Goal: Information Seeking & Learning: Find contact information

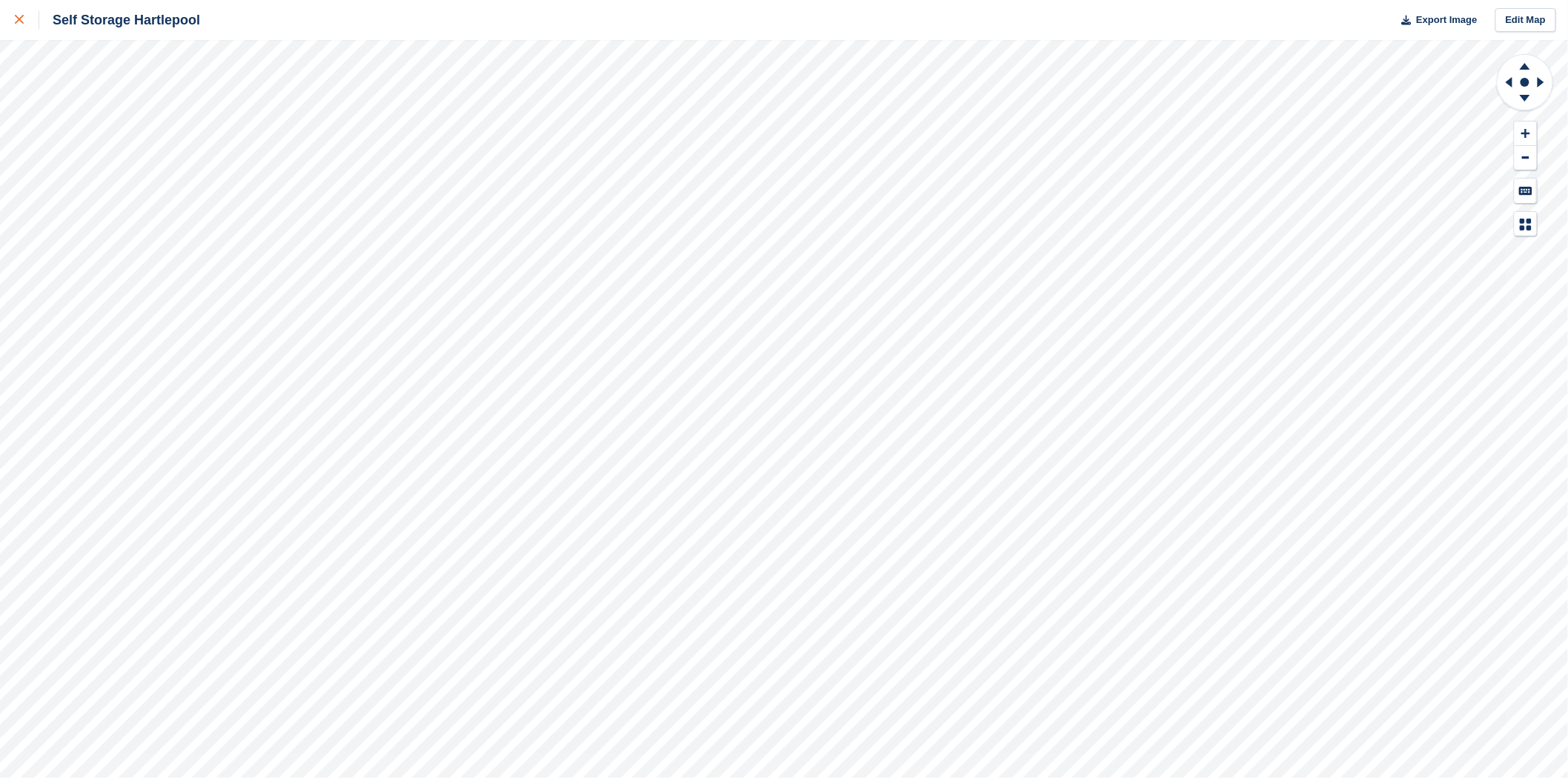
click at [16, 23] on icon at bounding box center [19, 19] width 9 height 9
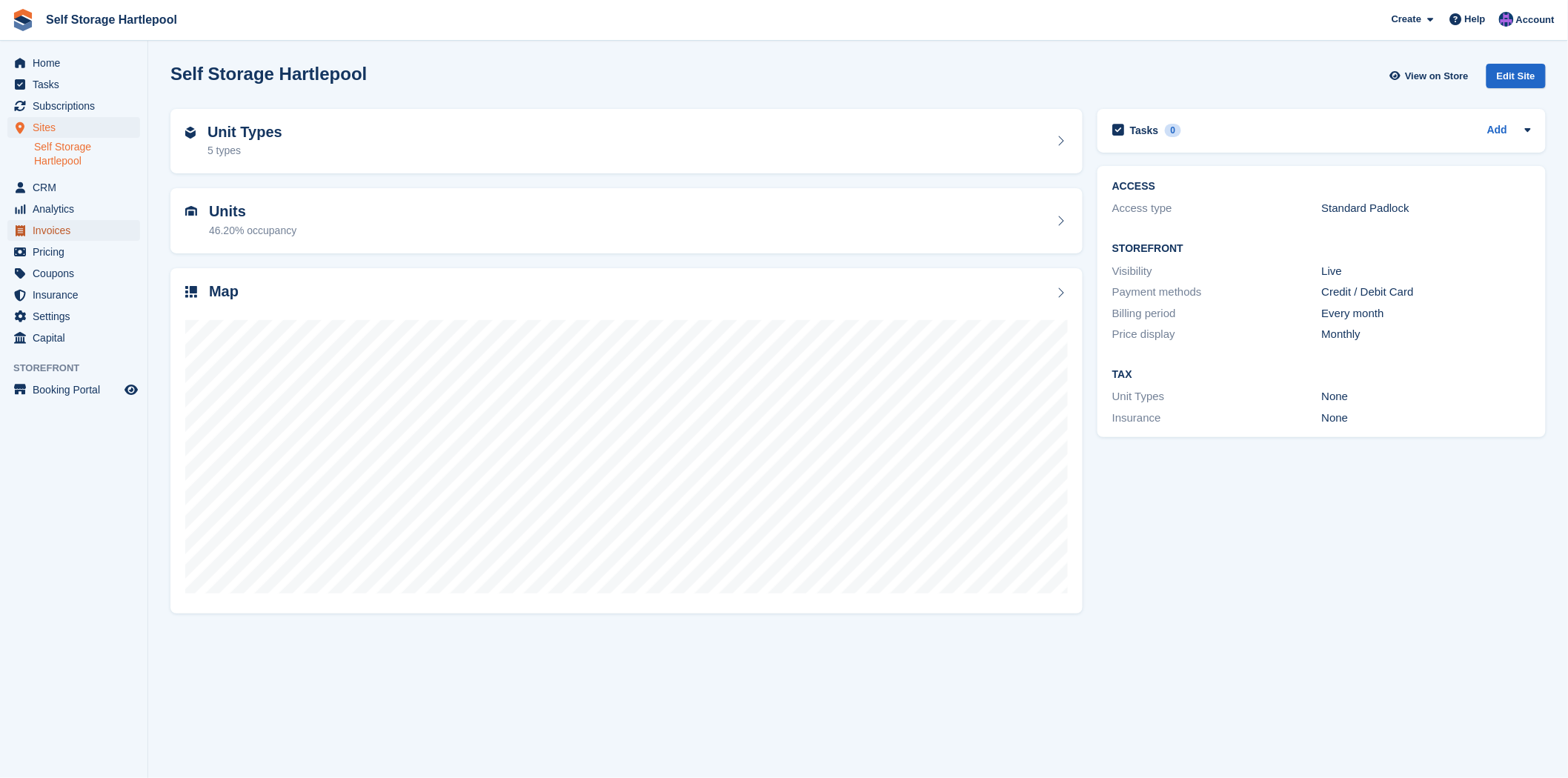
click at [48, 233] on span "Invoices" at bounding box center [77, 230] width 88 height 21
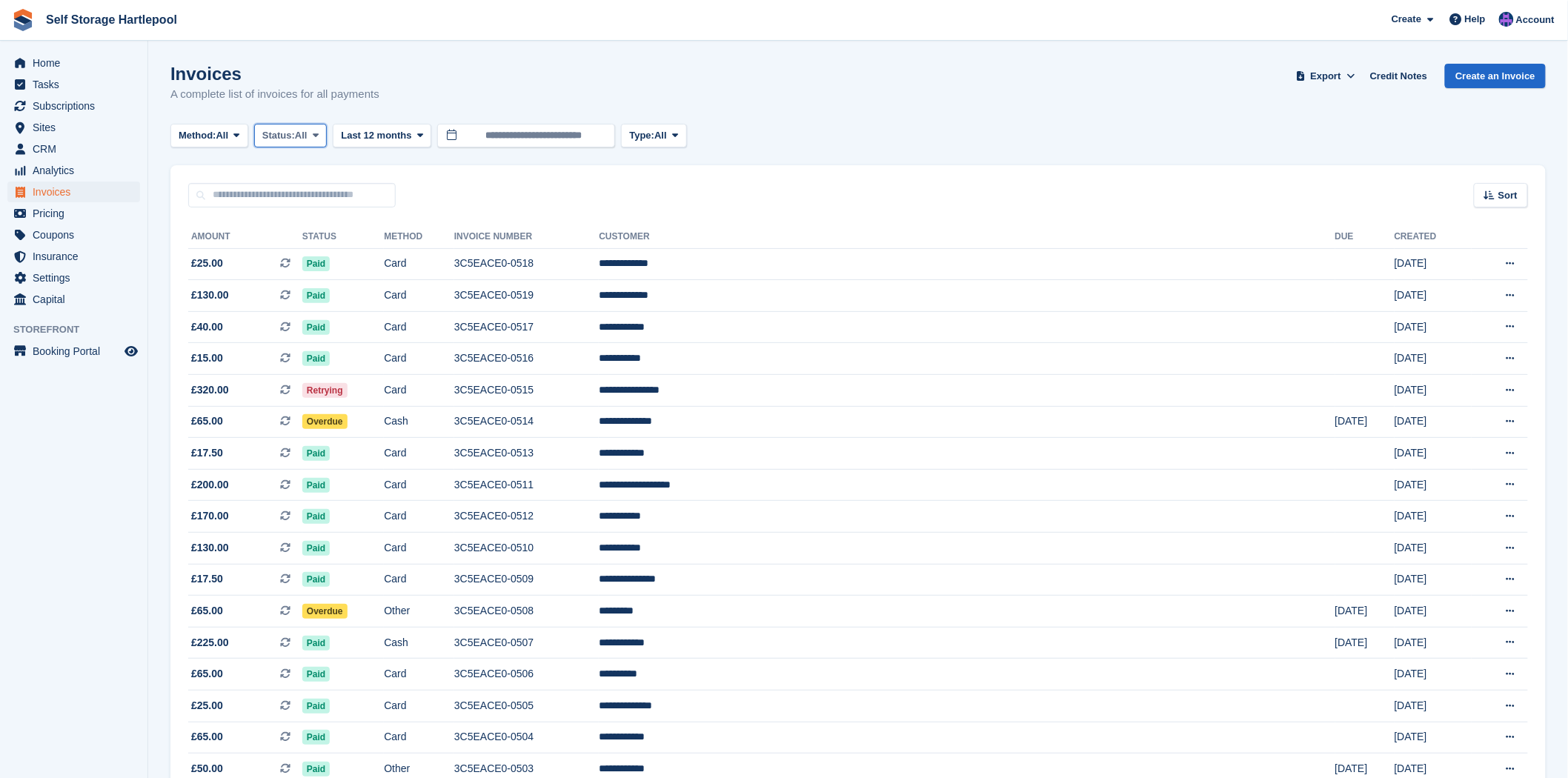
click at [294, 129] on span "Status:" at bounding box center [278, 135] width 33 height 15
click at [301, 255] on link "Open" at bounding box center [325, 250] width 129 height 27
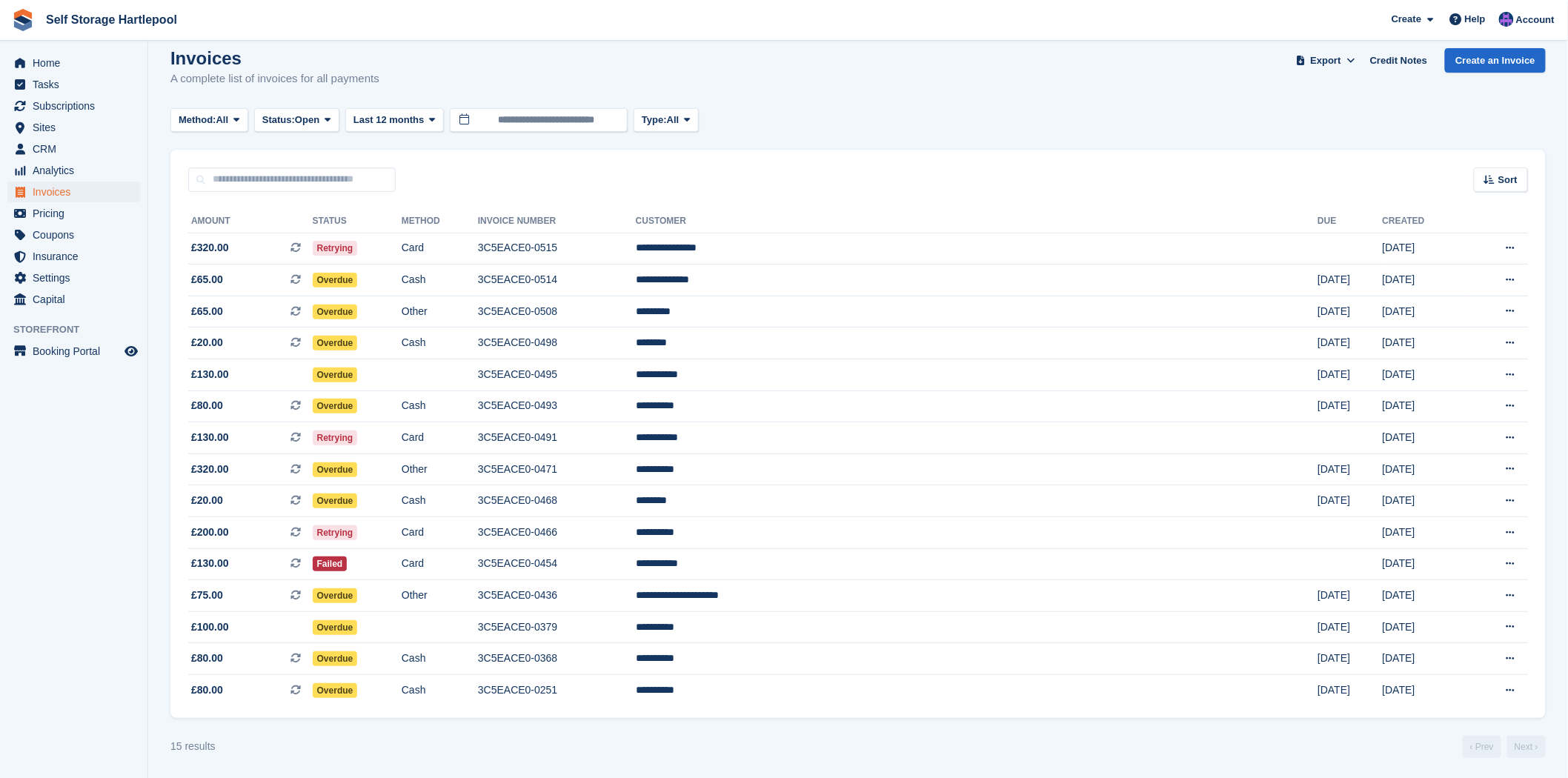
scroll to position [20, 0]
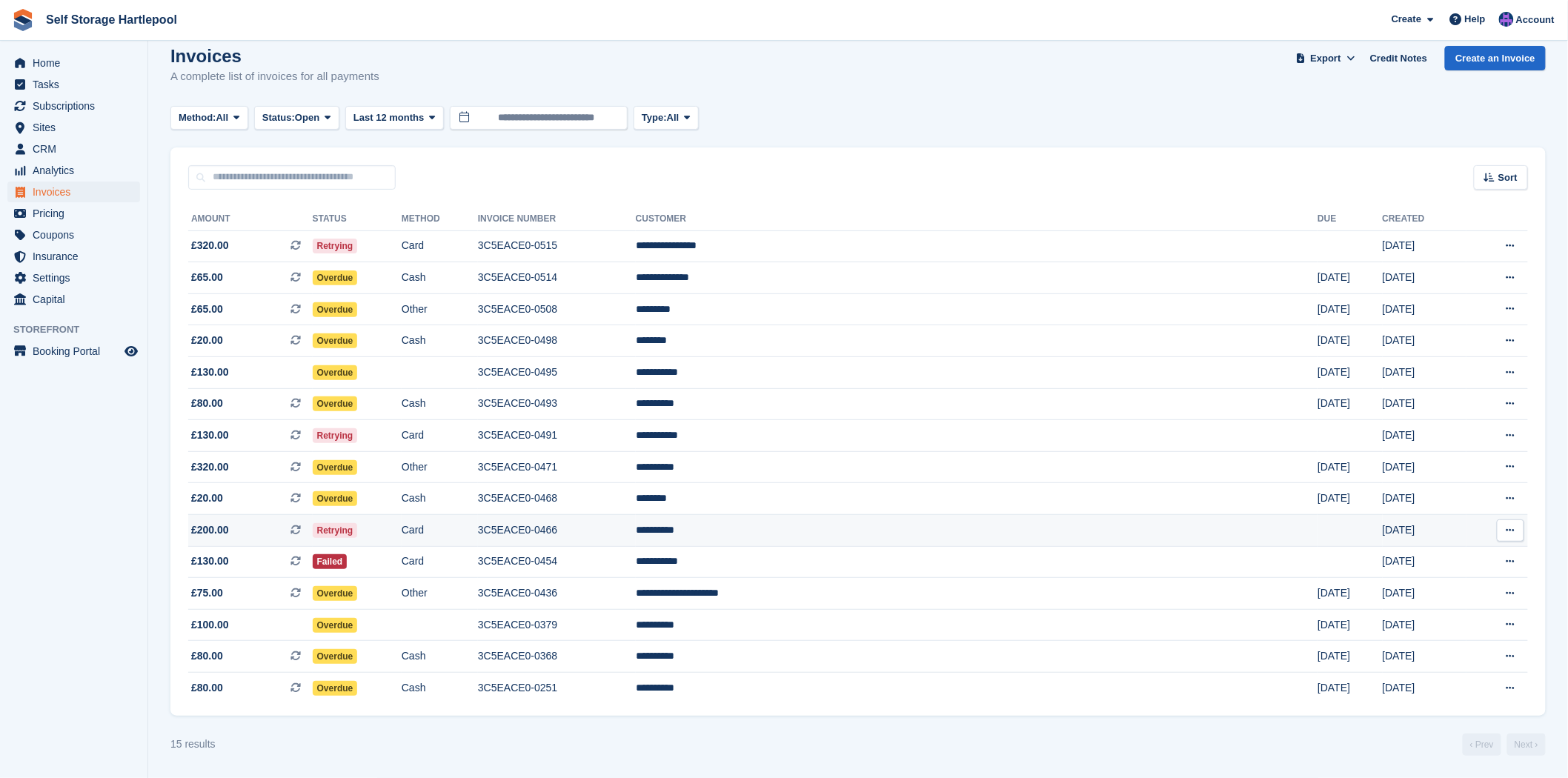
click at [401, 527] on td "Retrying" at bounding box center [357, 531] width 88 height 32
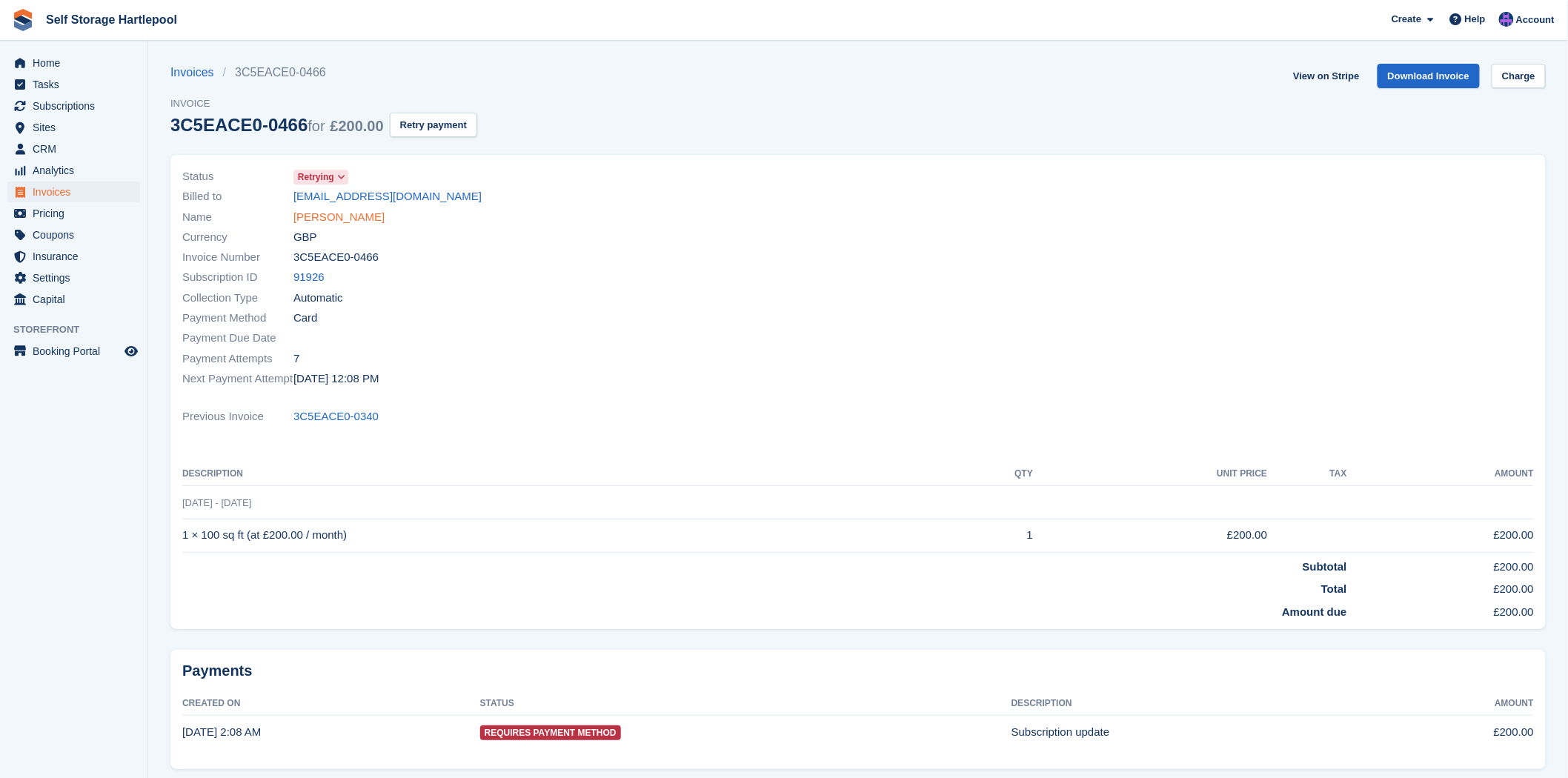
click at [341, 214] on link "Dan mclean" at bounding box center [339, 217] width 91 height 17
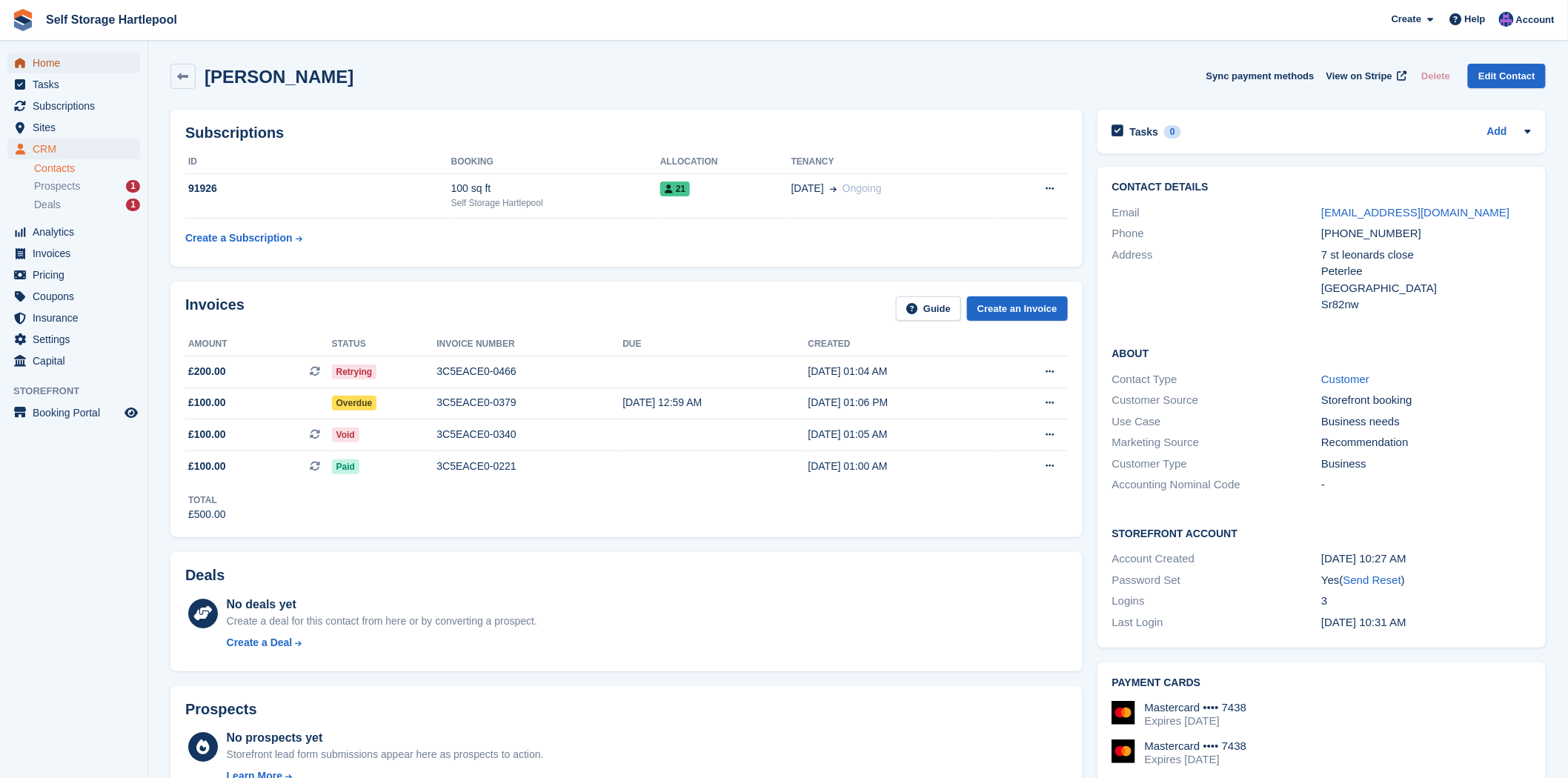
click at [25, 62] on icon "menu" at bounding box center [20, 63] width 10 height 10
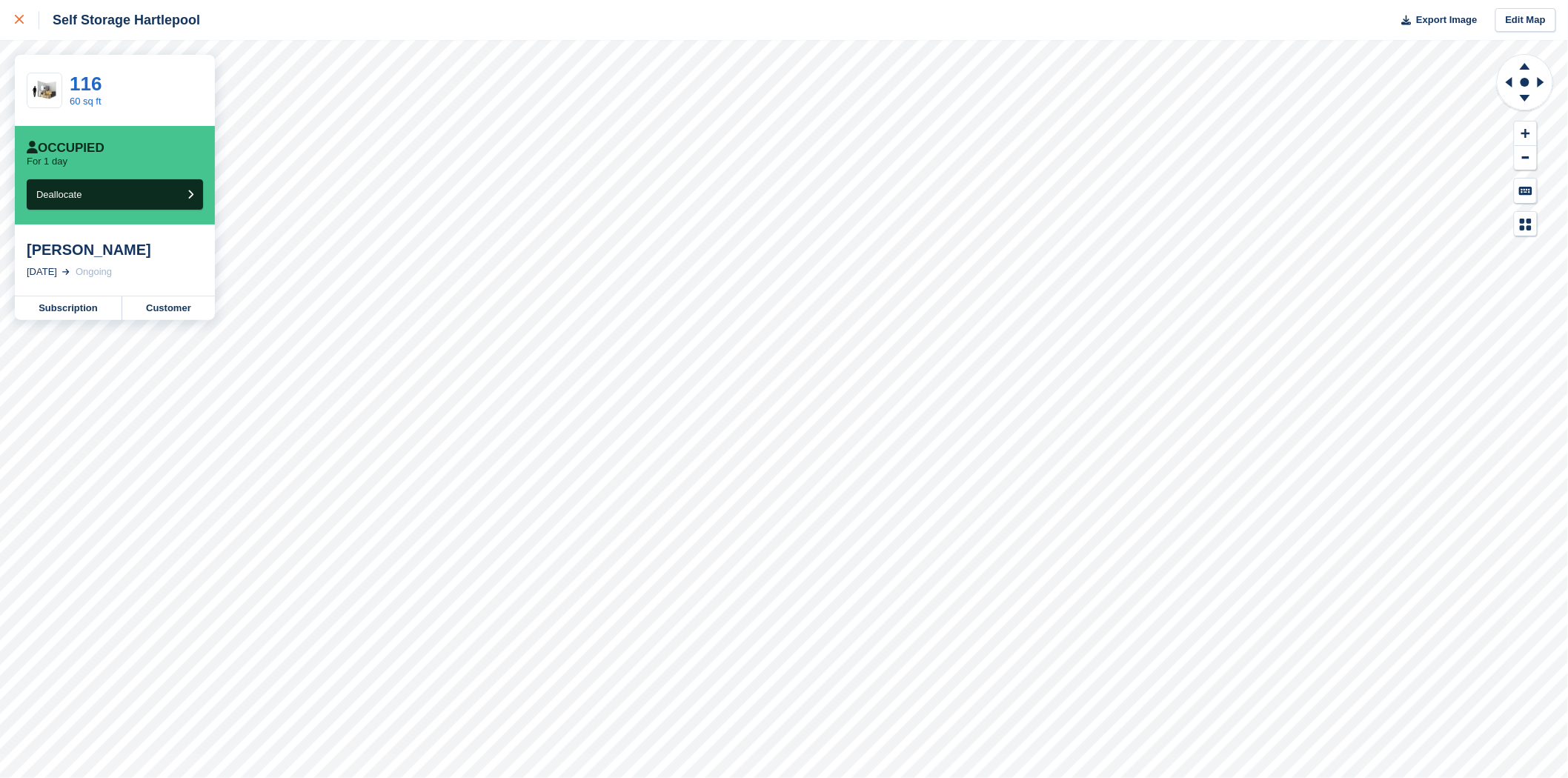
click at [10, 17] on link at bounding box center [20, 20] width 40 height 40
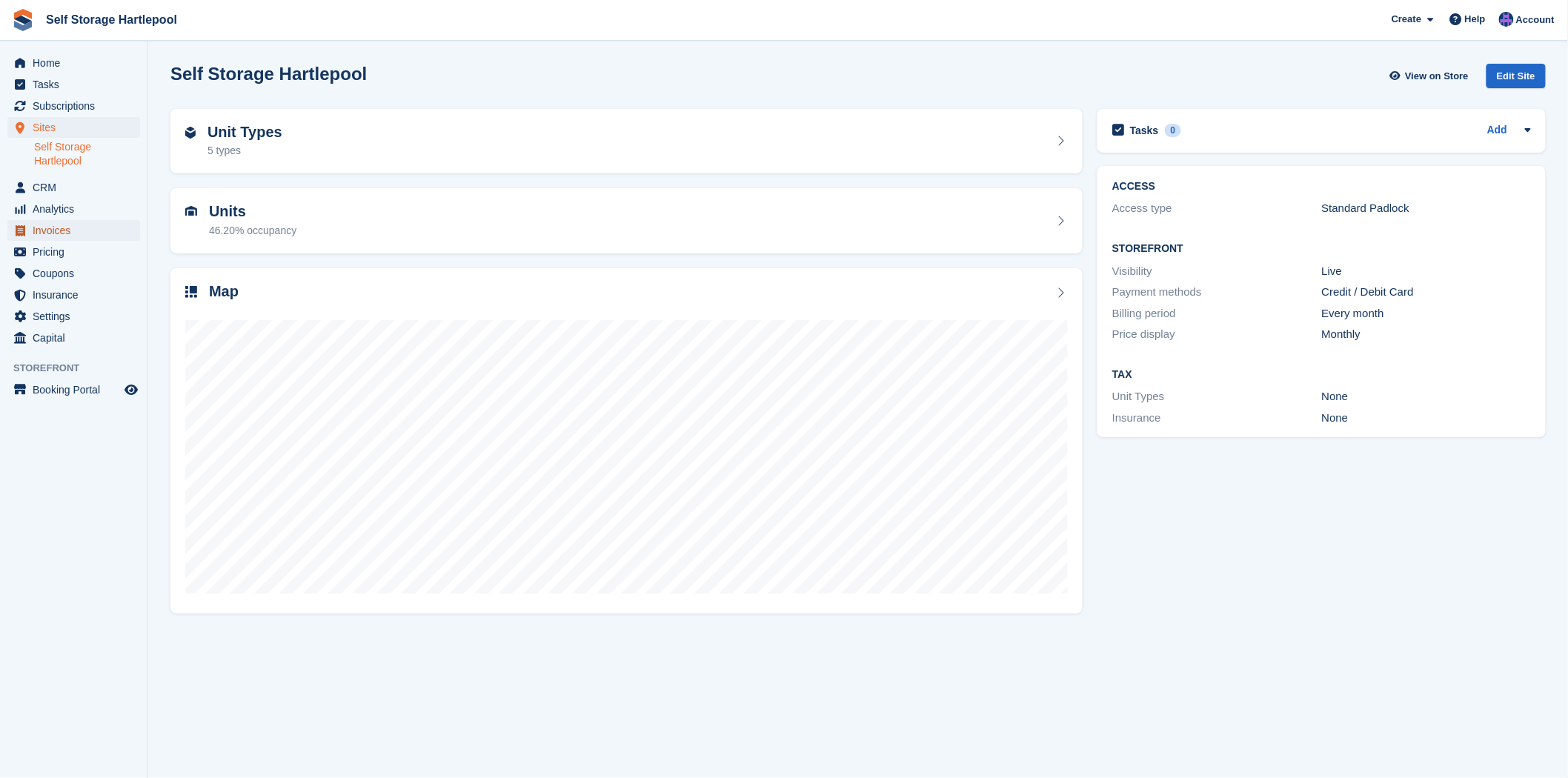
click at [45, 223] on span "Invoices" at bounding box center [77, 230] width 88 height 21
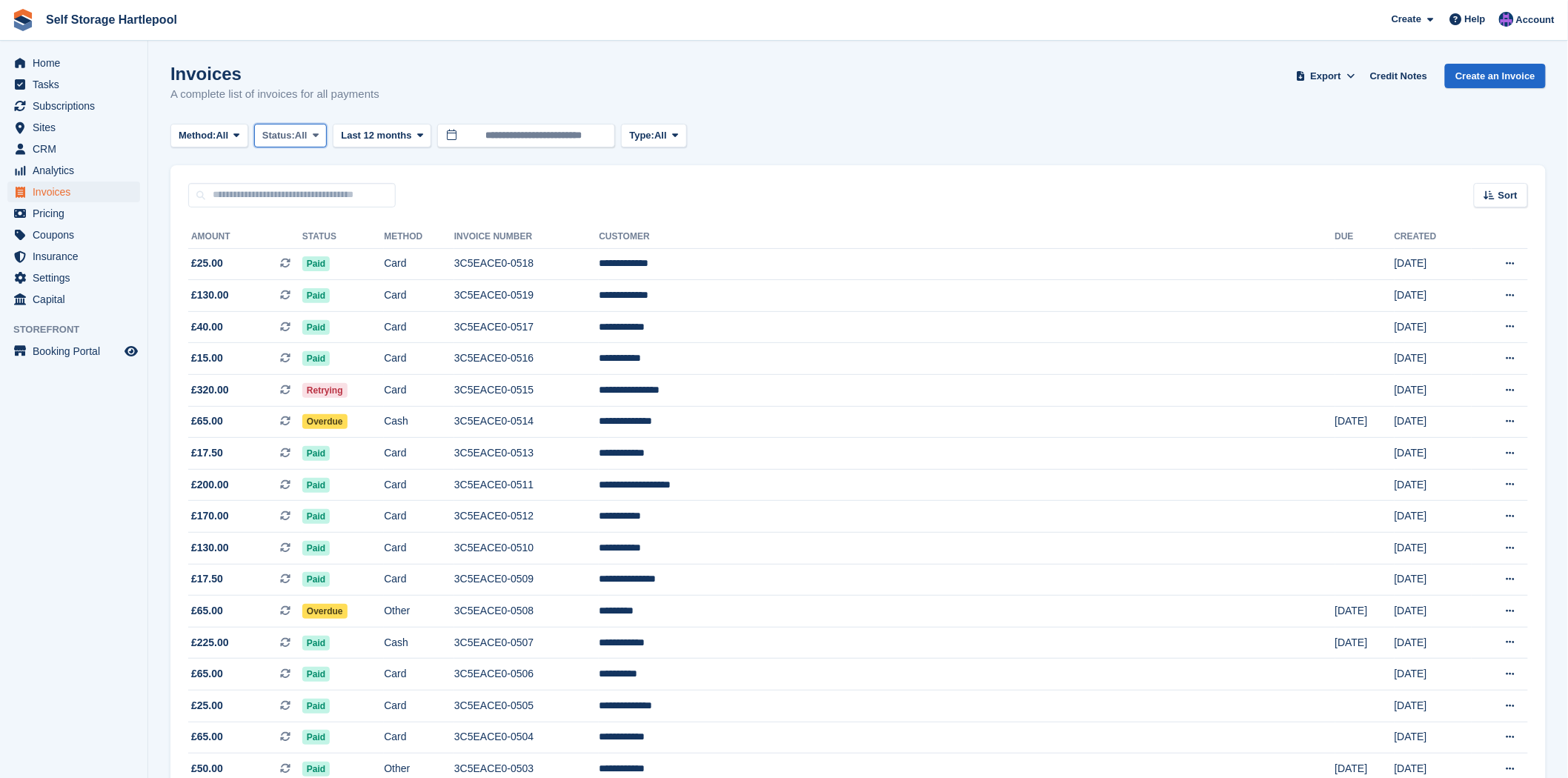
click at [285, 131] on span "Status:" at bounding box center [278, 135] width 33 height 15
click at [294, 256] on link "Open" at bounding box center [325, 250] width 129 height 27
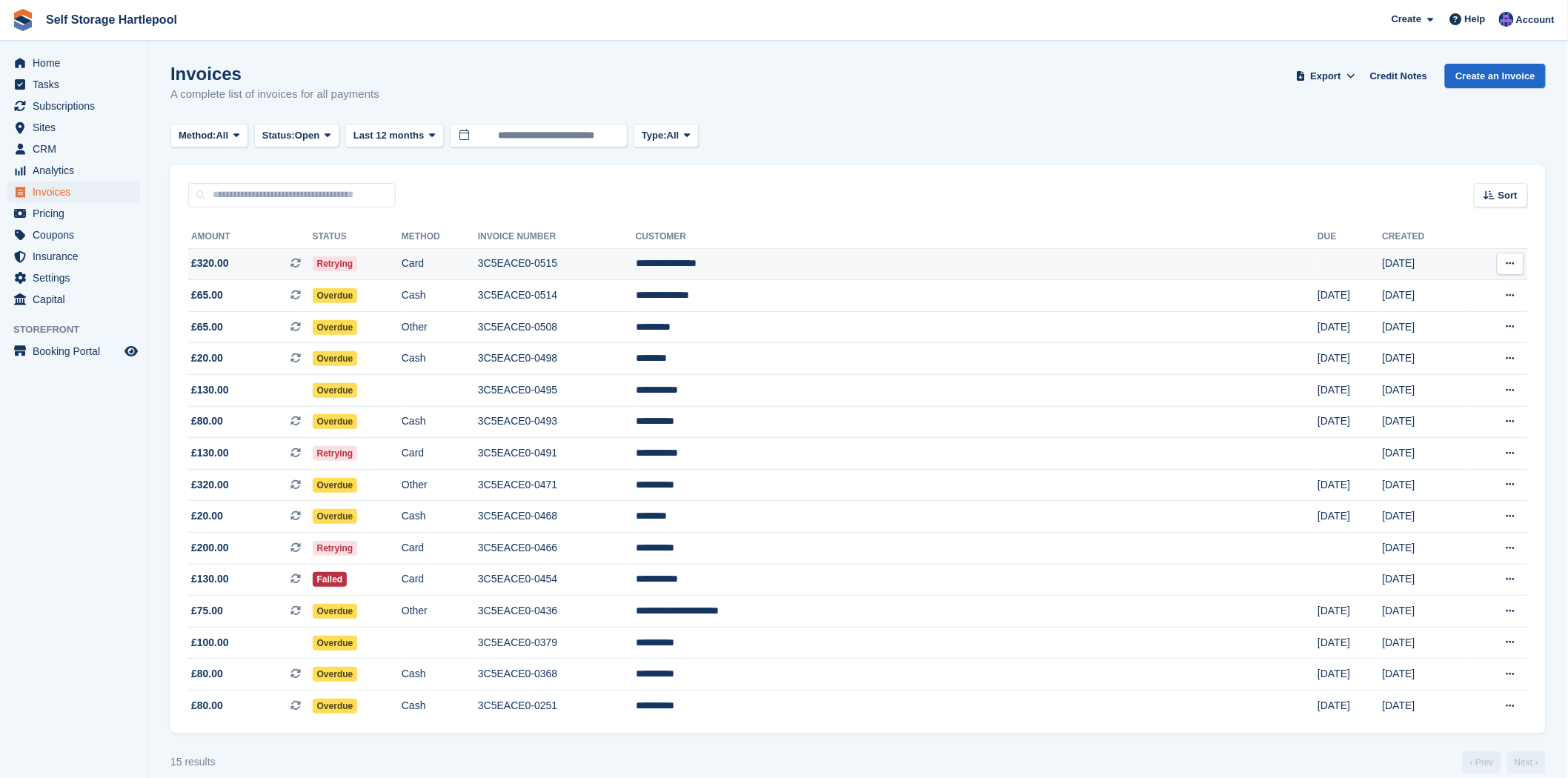
click at [478, 274] on td "Card" at bounding box center [439, 264] width 77 height 32
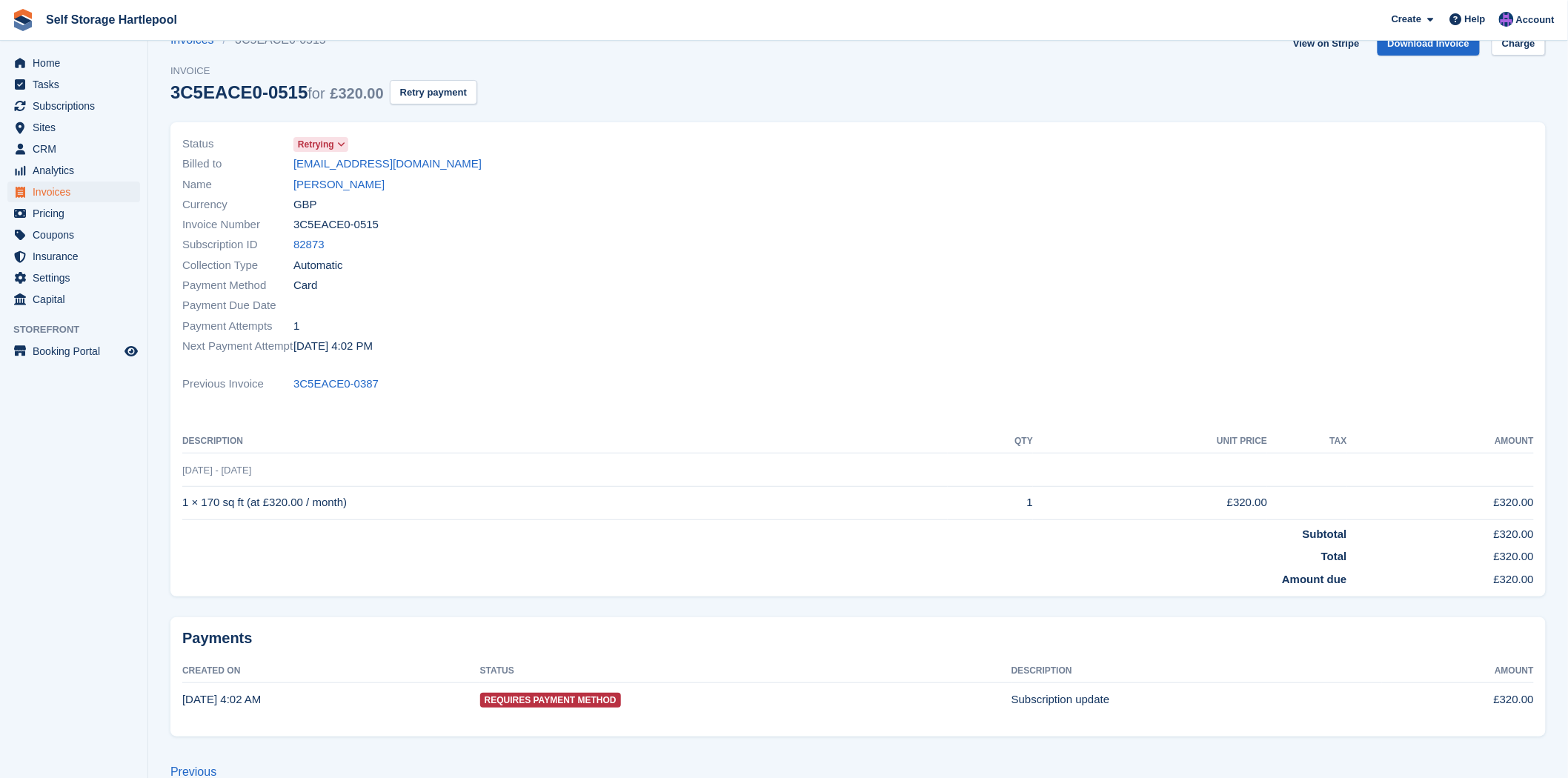
scroll to position [60, 0]
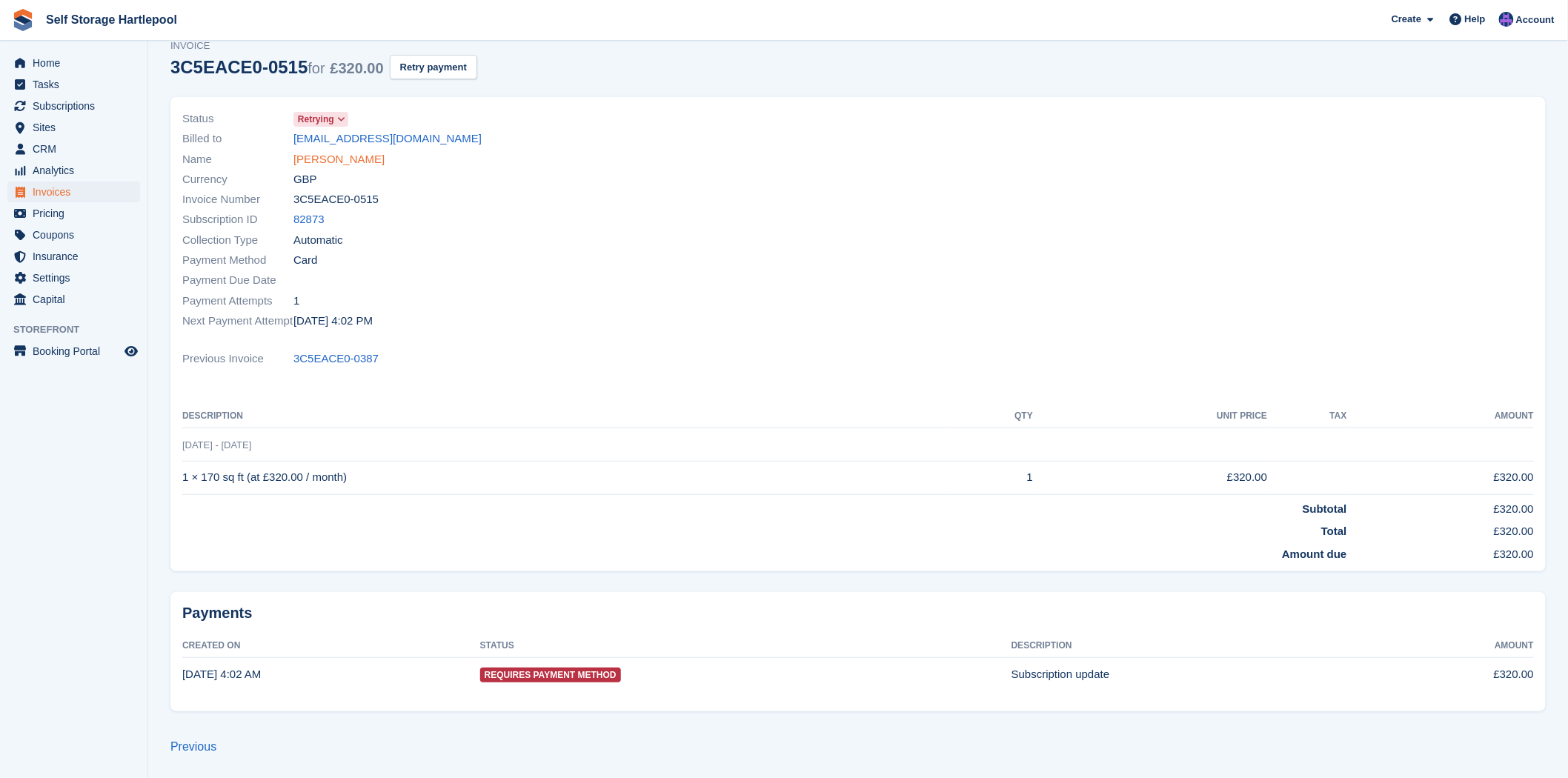
click at [325, 165] on link "Andy Withrington" at bounding box center [339, 159] width 91 height 17
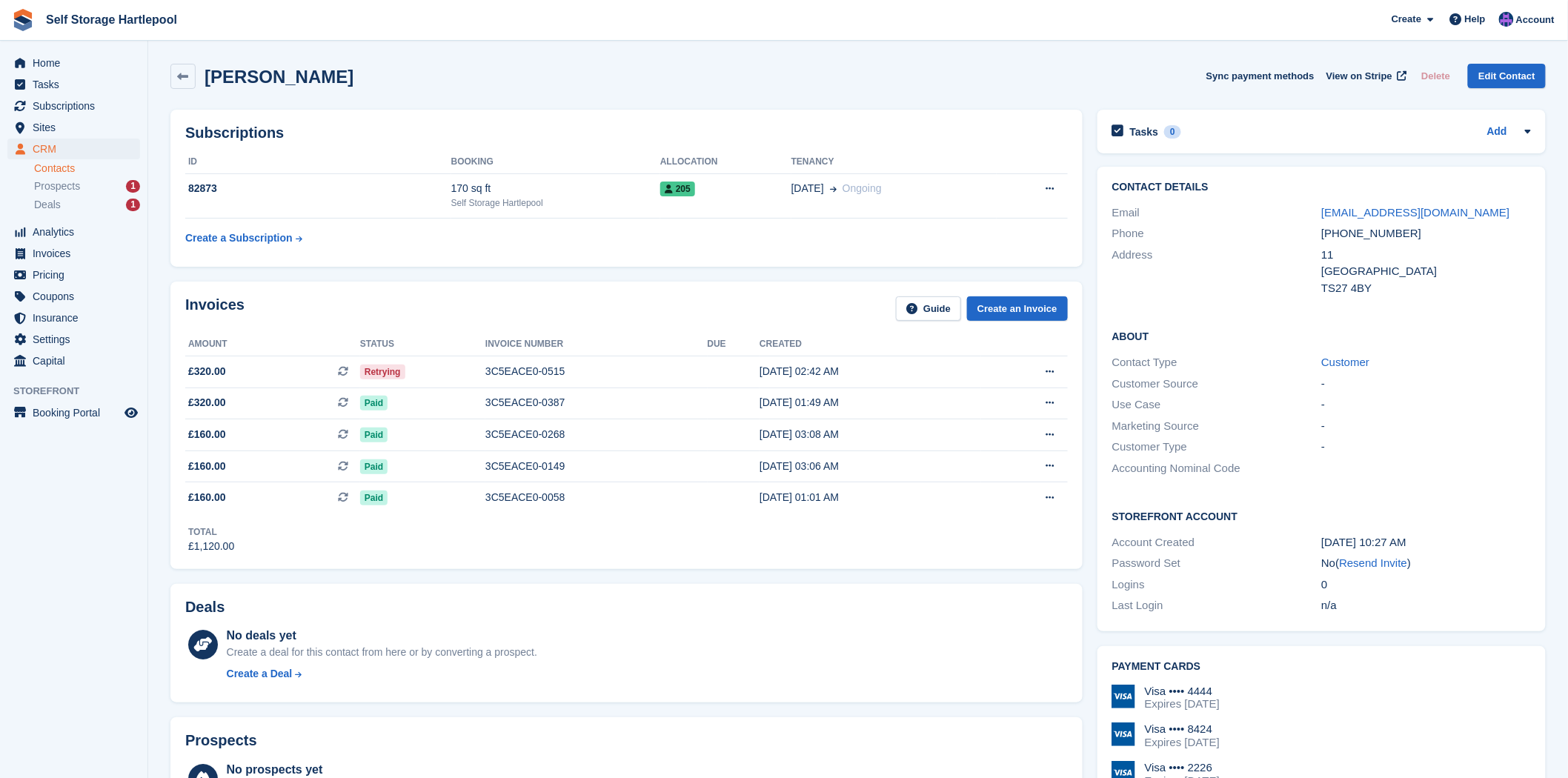
scroll to position [82, 0]
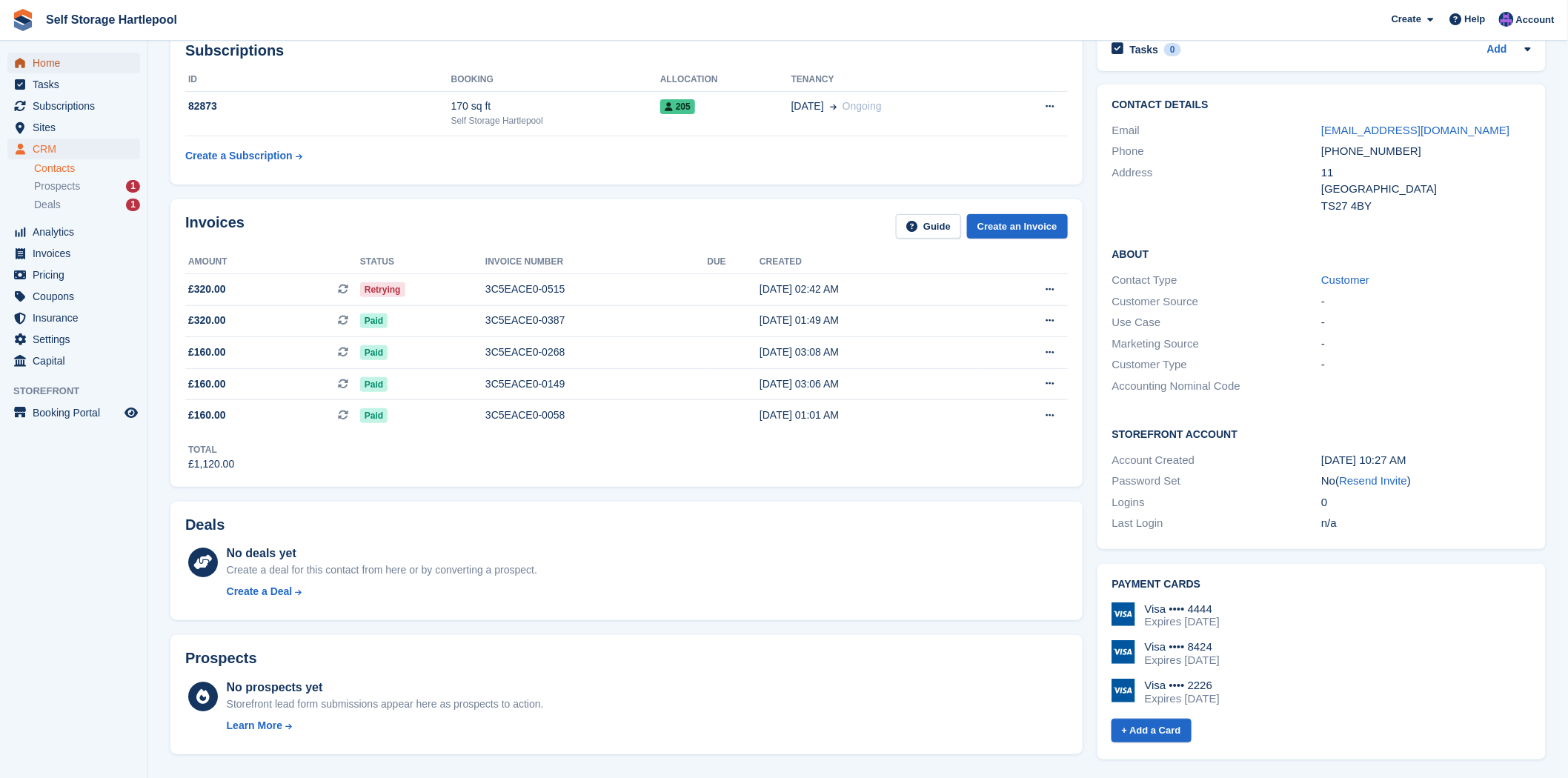
click at [17, 61] on icon "menu" at bounding box center [20, 63] width 10 height 10
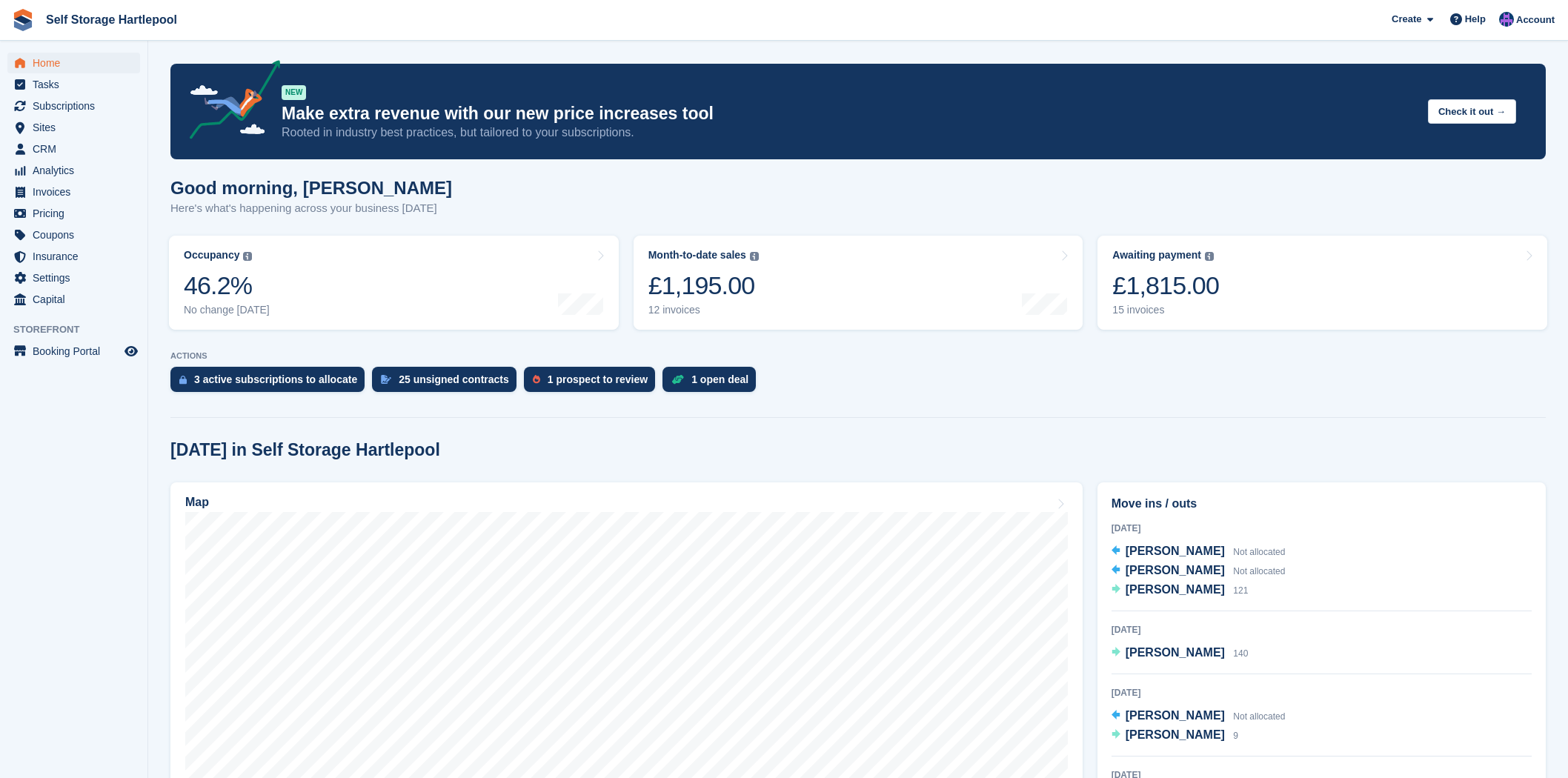
scroll to position [82, 0]
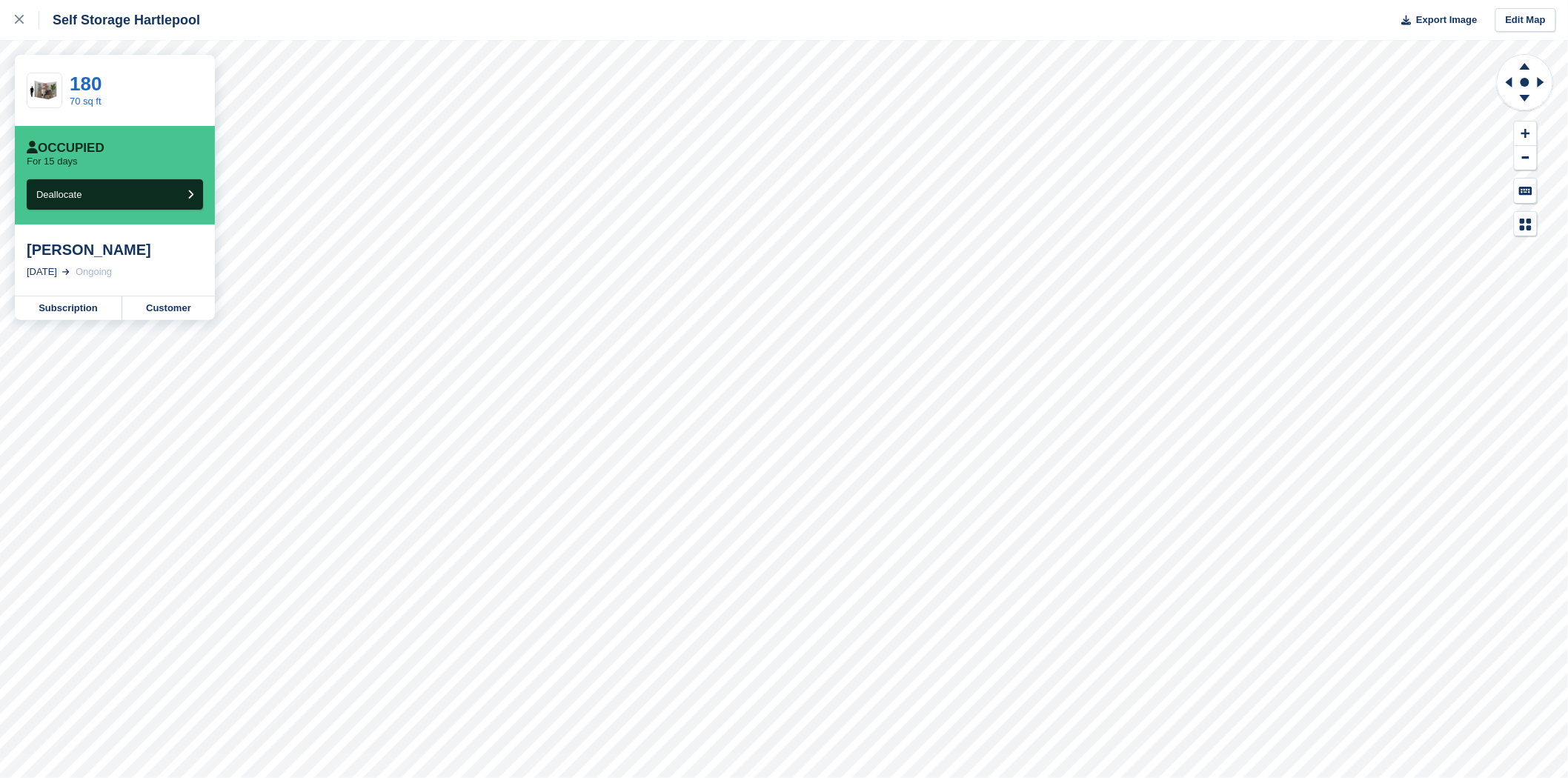
click at [86, 255] on div "[PERSON_NAME]" at bounding box center [114, 249] width 176 height 18
click at [173, 320] on link "Customer" at bounding box center [168, 308] width 92 height 24
click at [21, 25] on div at bounding box center [27, 20] width 25 height 18
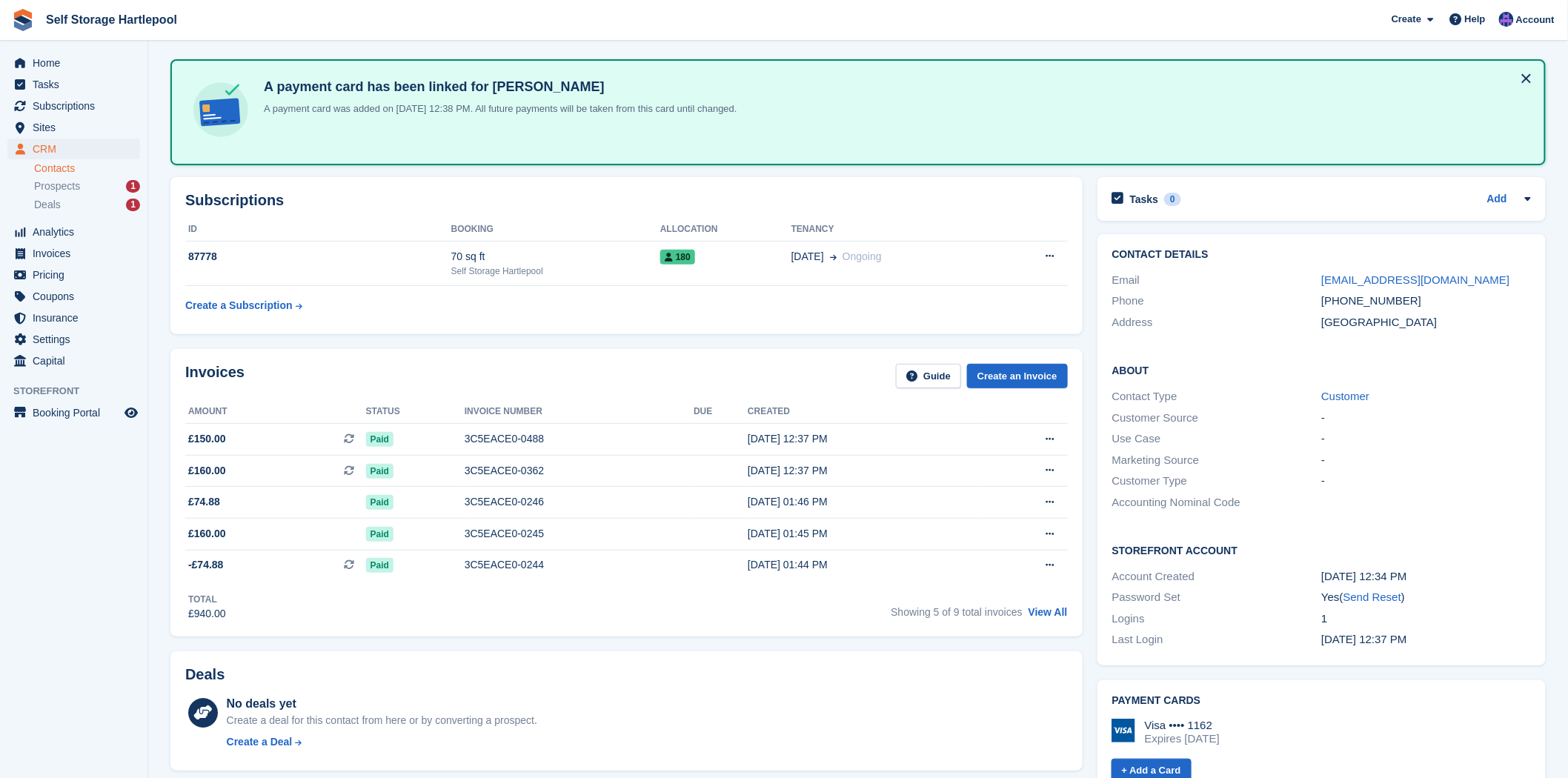
scroll to position [82, 0]
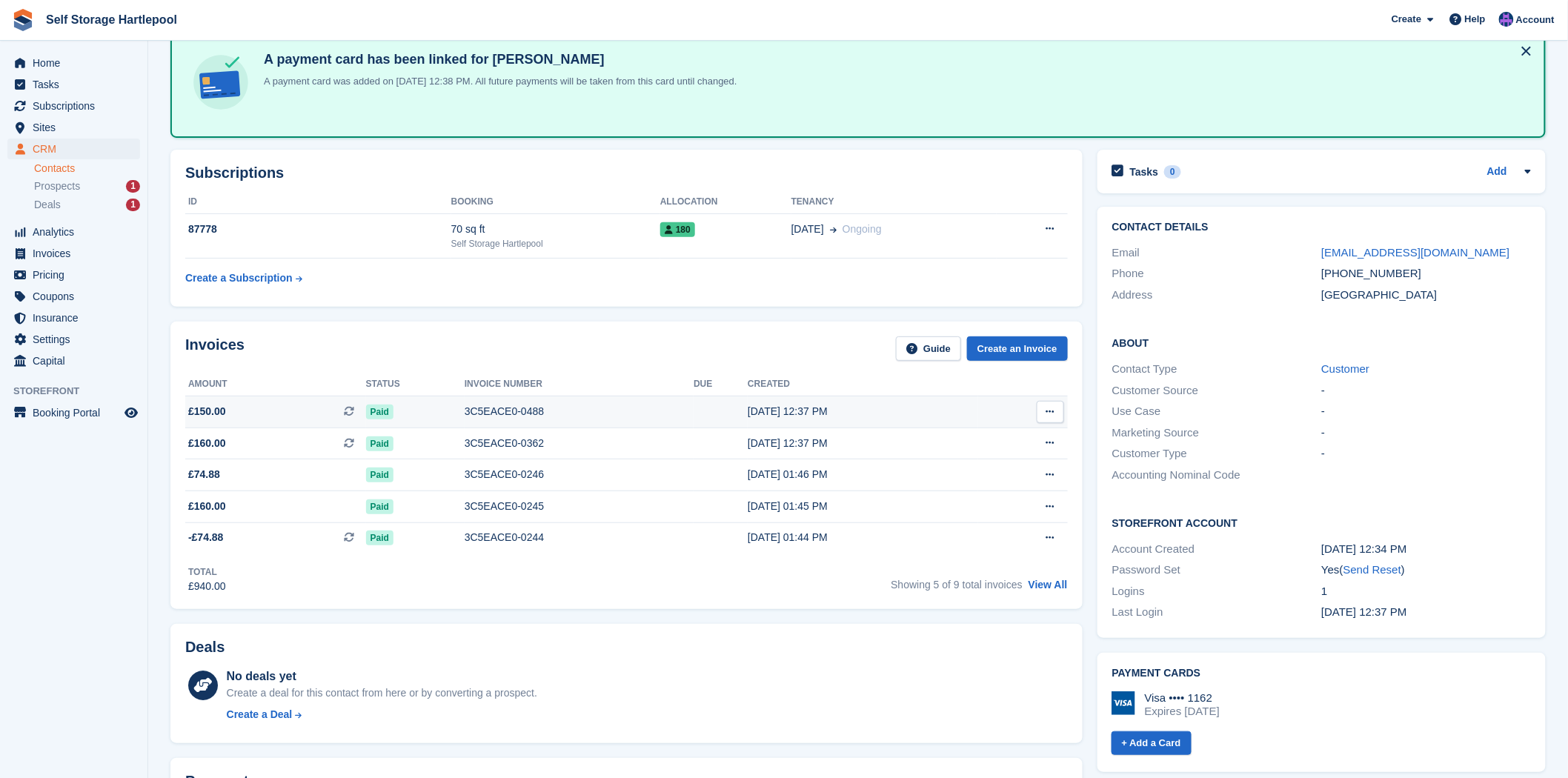
click at [448, 406] on div "Paid" at bounding box center [414, 411] width 98 height 16
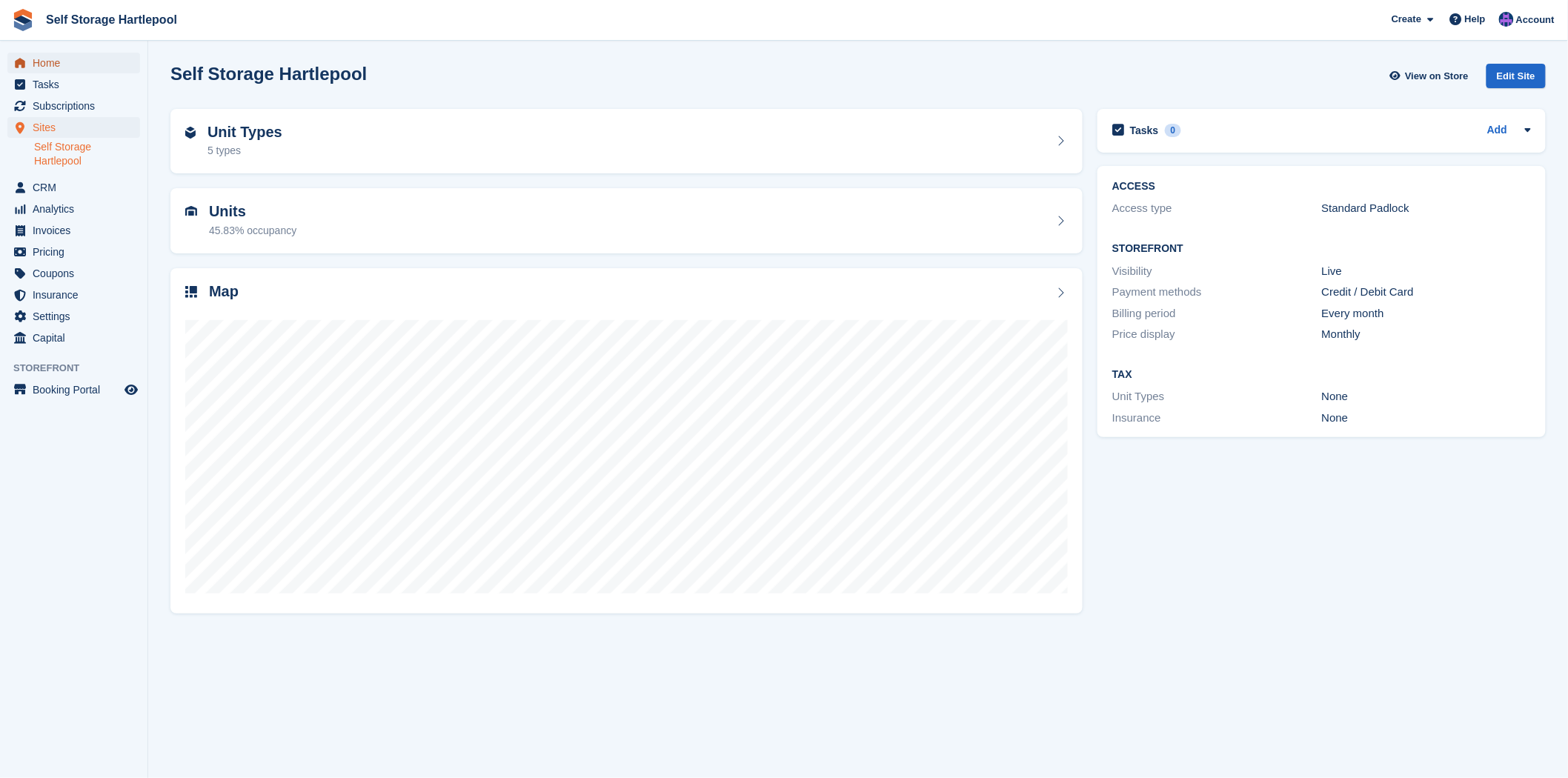
click at [45, 57] on span "Home" at bounding box center [77, 63] width 88 height 21
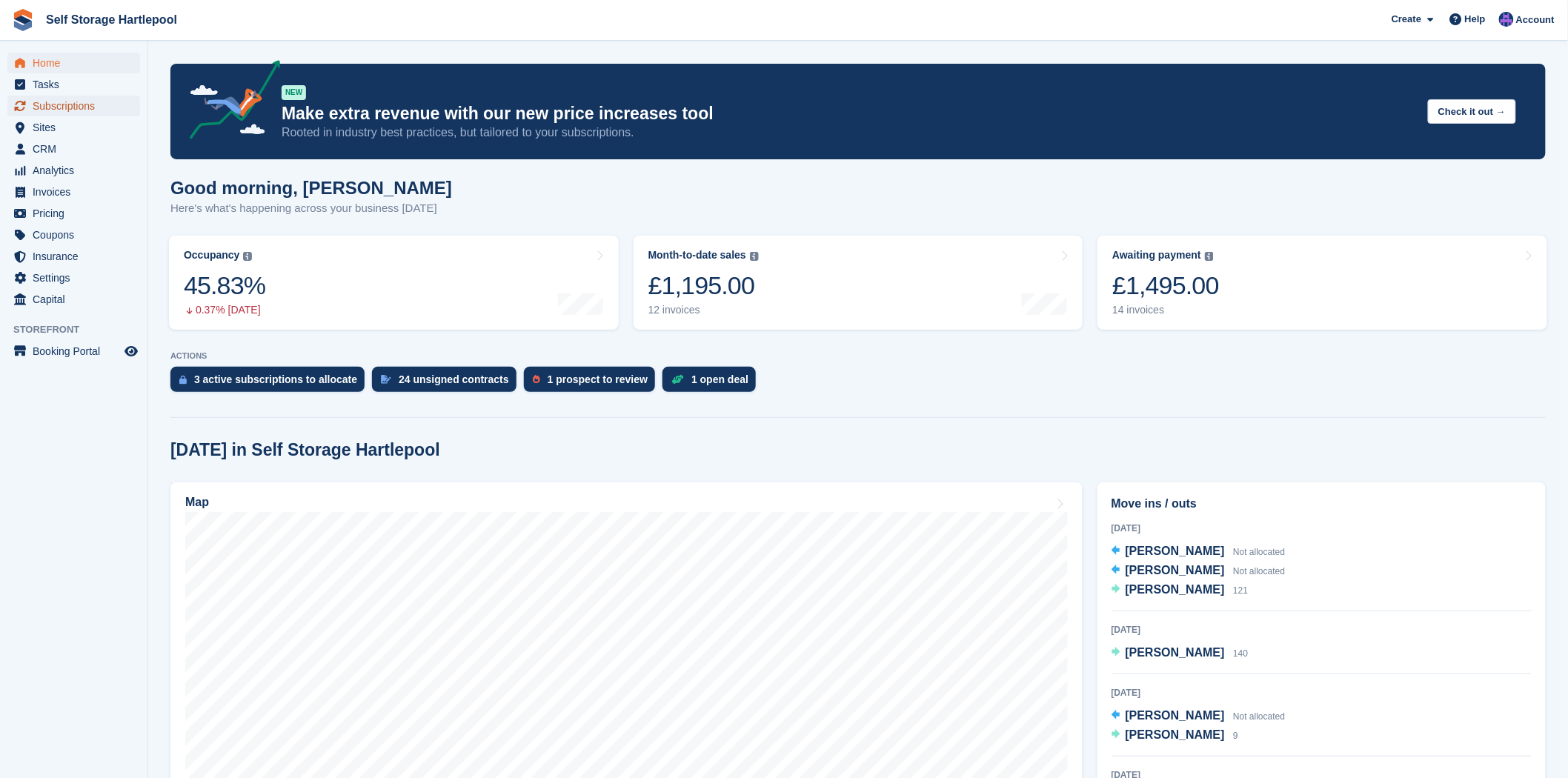
click at [47, 109] on span "Subscriptions" at bounding box center [77, 105] width 88 height 21
click at [56, 104] on span "Subscriptions" at bounding box center [77, 105] width 88 height 21
click at [67, 67] on span "Home" at bounding box center [77, 63] width 88 height 21
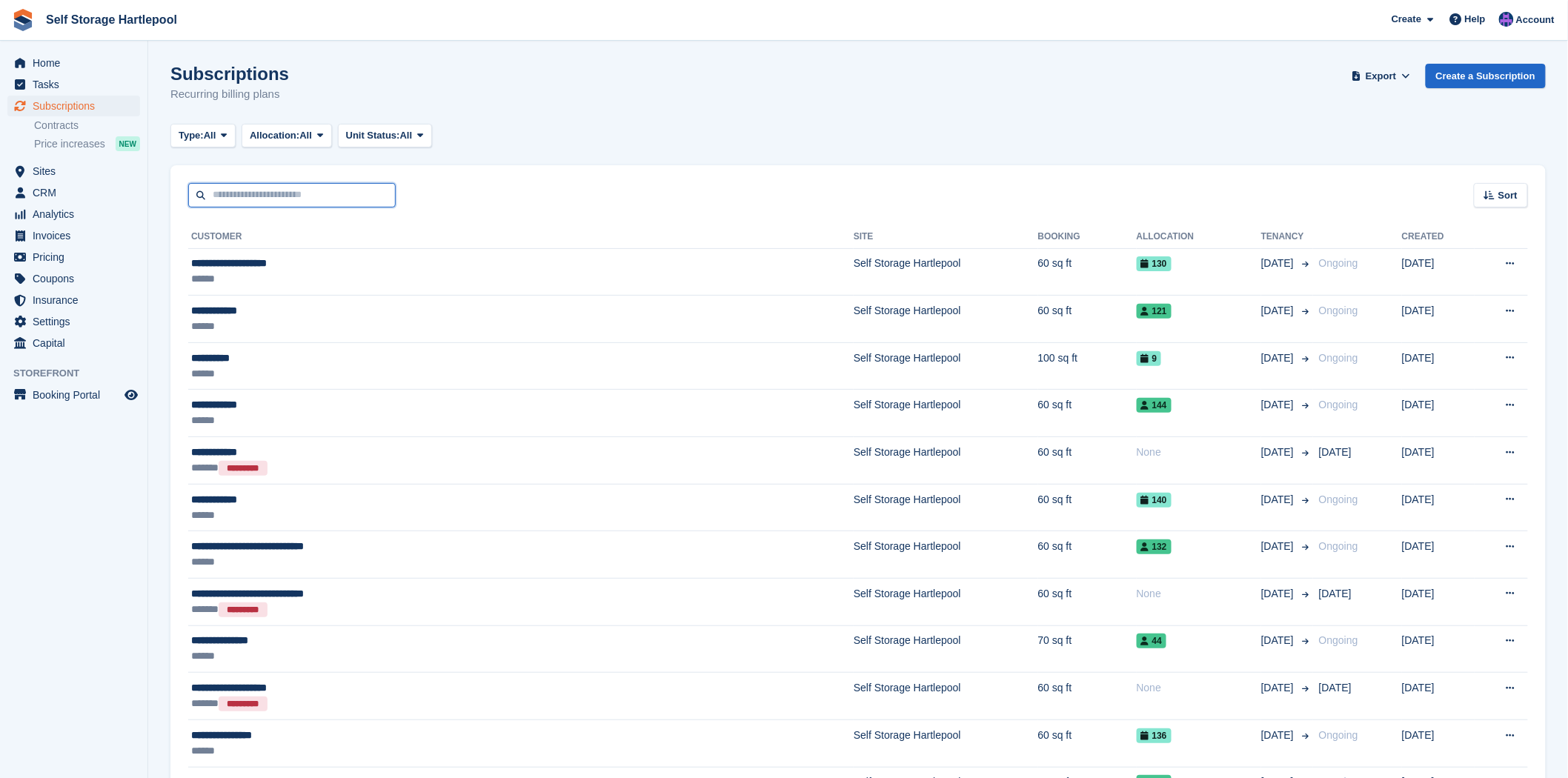
click at [240, 204] on input "text" at bounding box center [291, 195] width 208 height 25
type input "*"
type input "******"
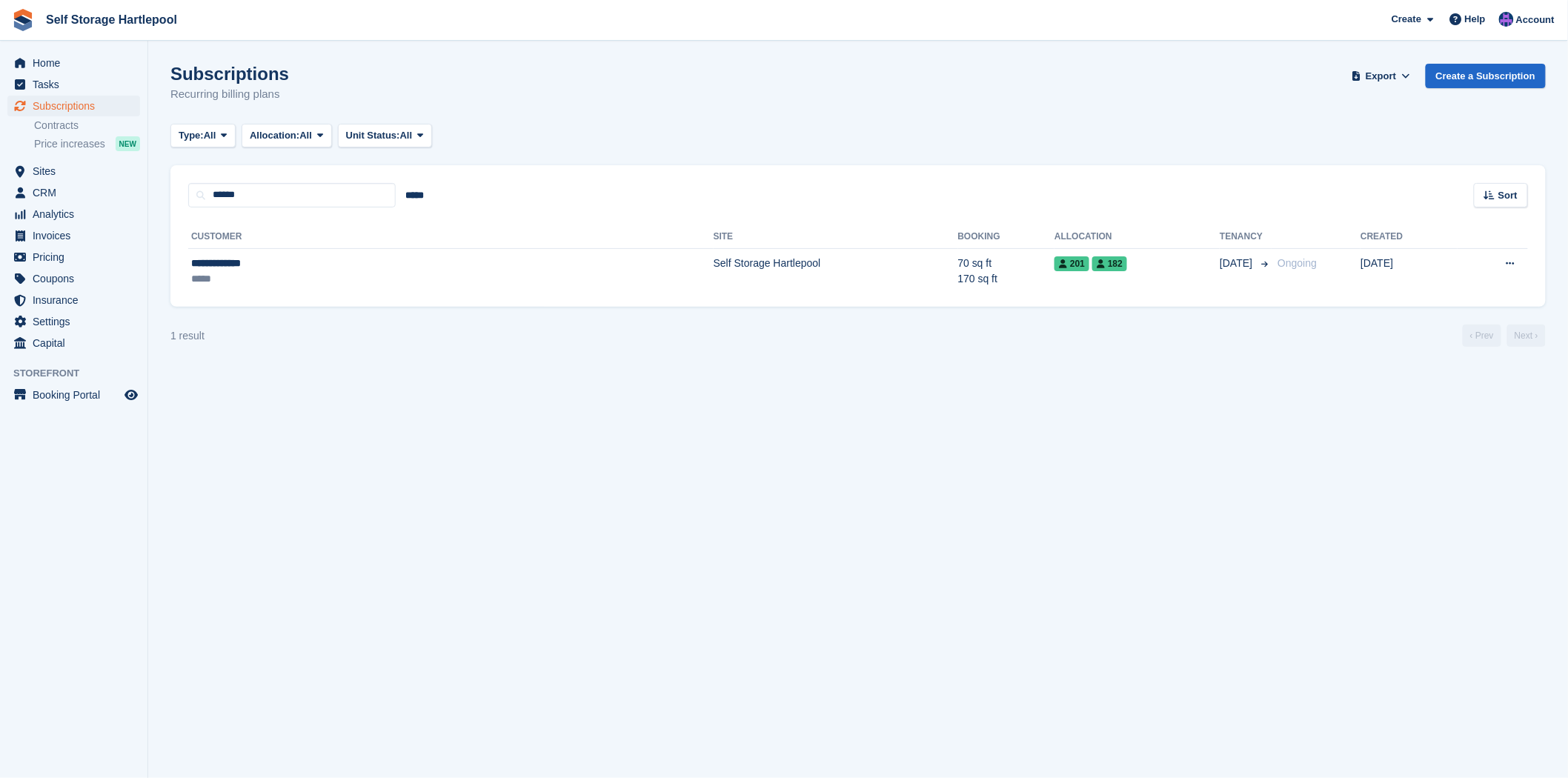
click at [642, 297] on div "**********" at bounding box center [859, 257] width 1375 height 100
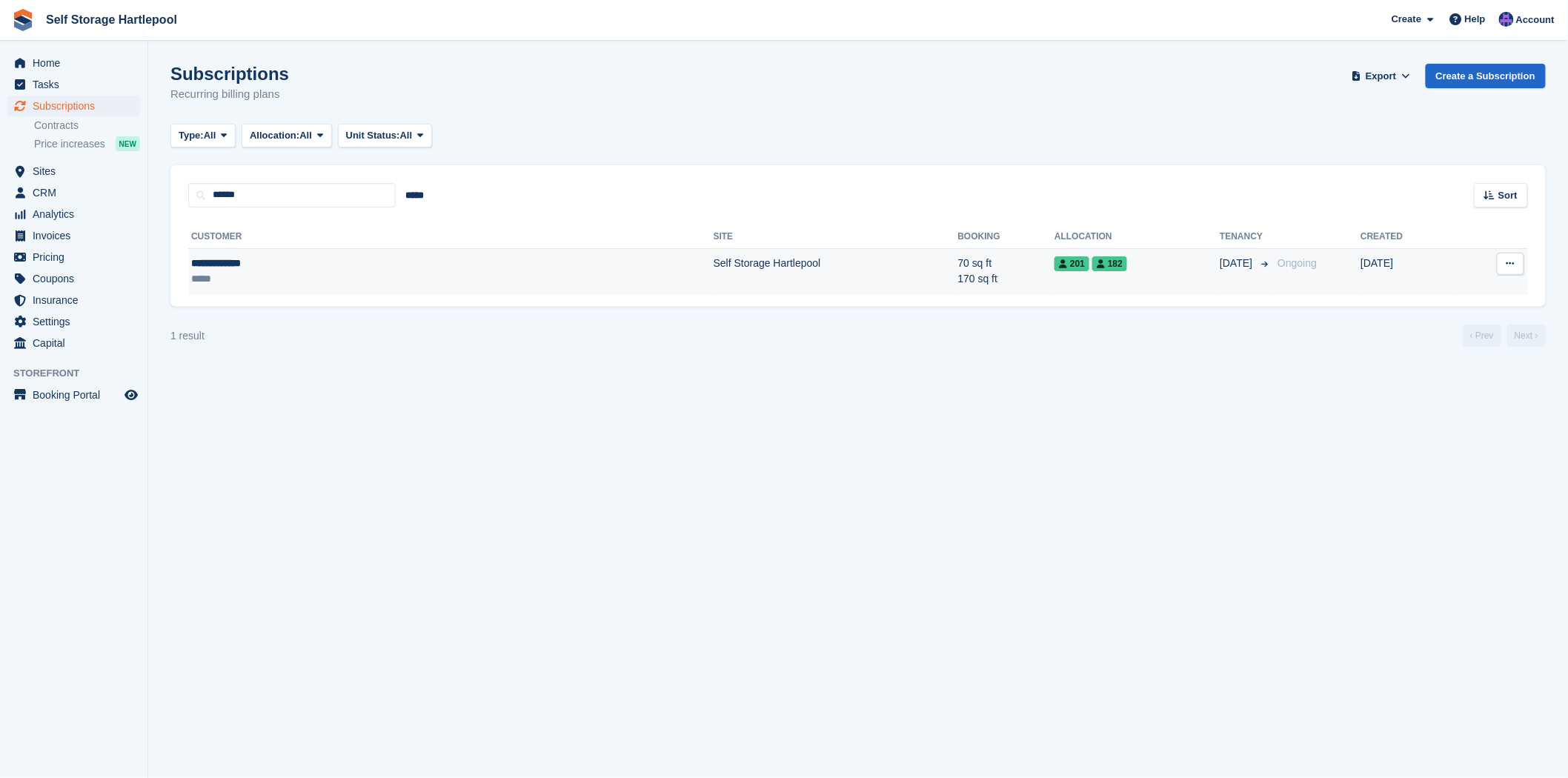
click at [713, 270] on td "Self Storage Hartlepool" at bounding box center [836, 271] width 244 height 47
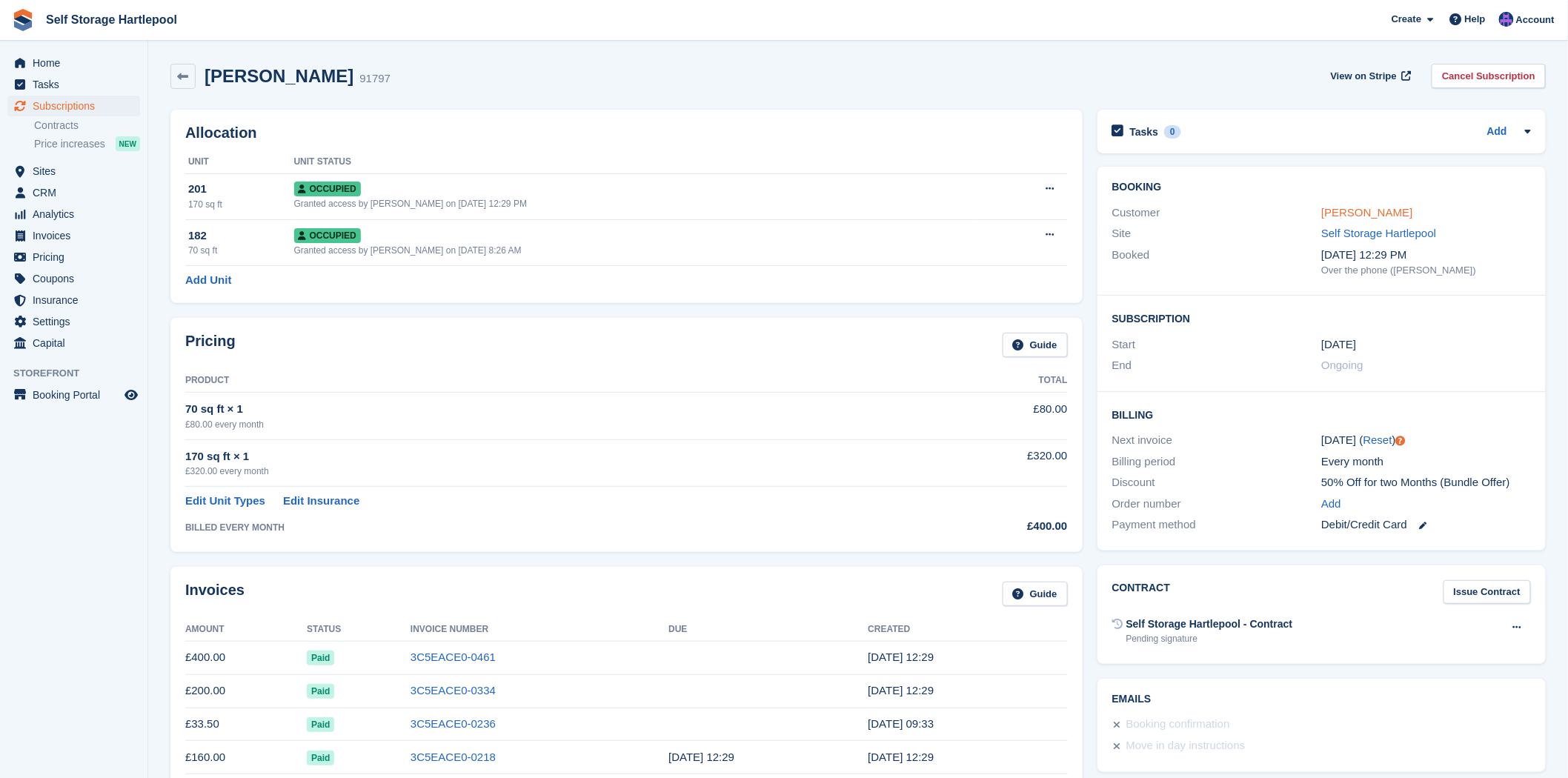
click at [1365, 211] on link "Darren Picken" at bounding box center [1367, 212] width 91 height 13
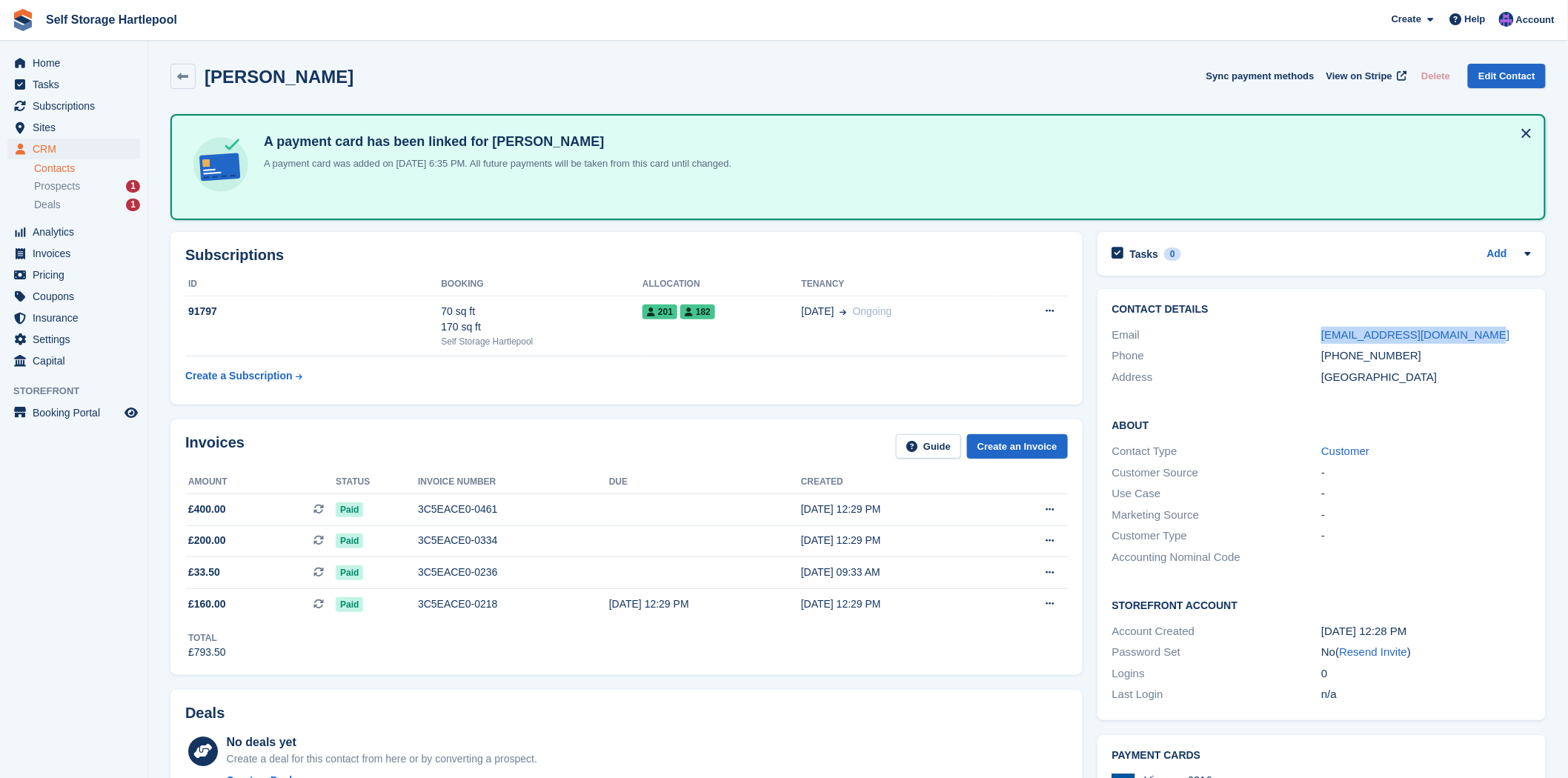
drag, startPoint x: 1479, startPoint y: 334, endPoint x: 1321, endPoint y: 331, distance: 158.0
click at [1321, 331] on div "Email darrenpicken@btinternet.com" at bounding box center [1321, 336] width 418 height 22
copy div "darrenpicken@btinternet.com"
drag, startPoint x: 1401, startPoint y: 351, endPoint x: 1325, endPoint y: 351, distance: 76.0
click at [1325, 351] on div "+447557356686" at bounding box center [1426, 356] width 210 height 17
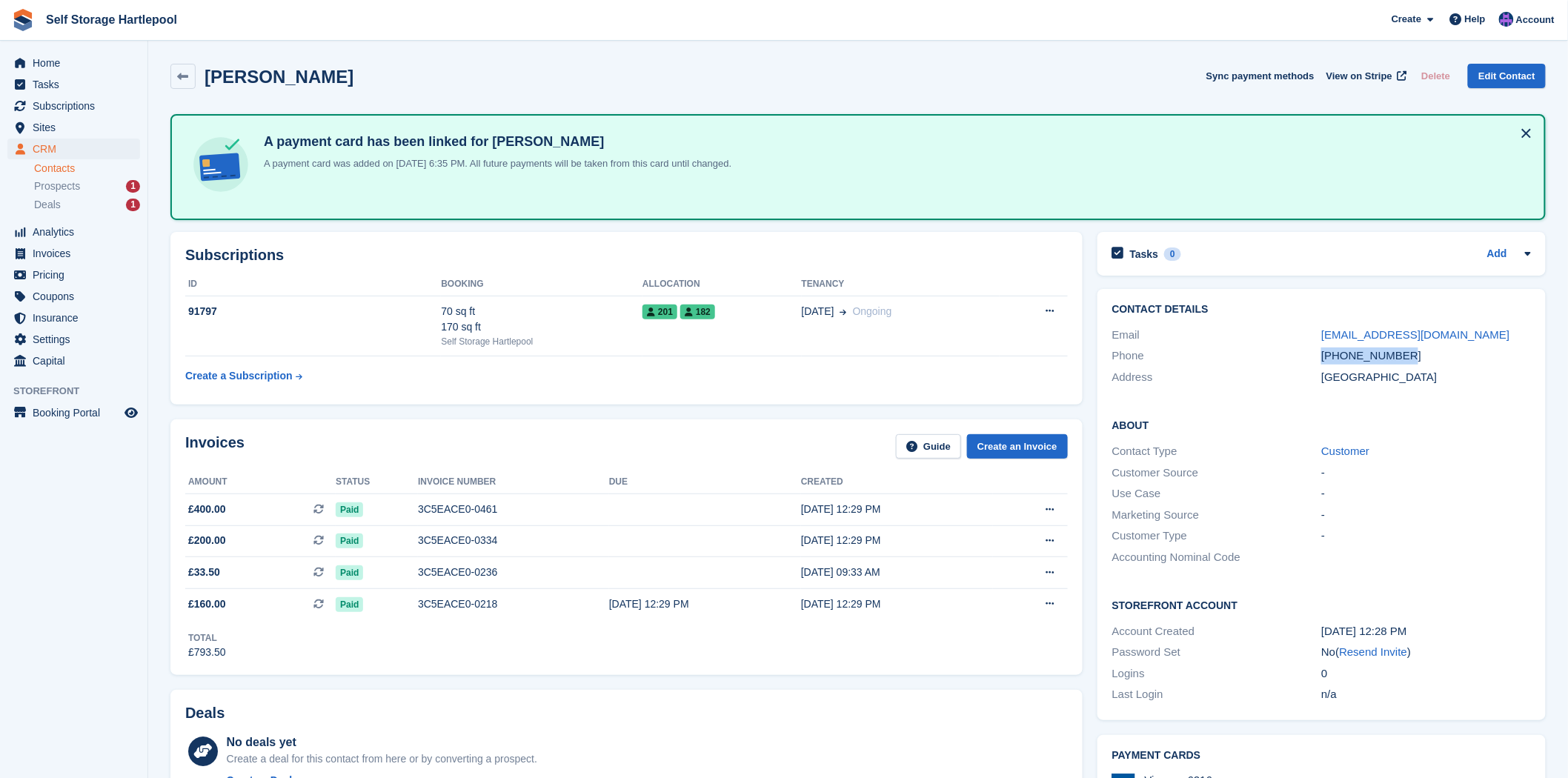
copy div "+447557356686"
